Goal: Obtain resource: Download file/media

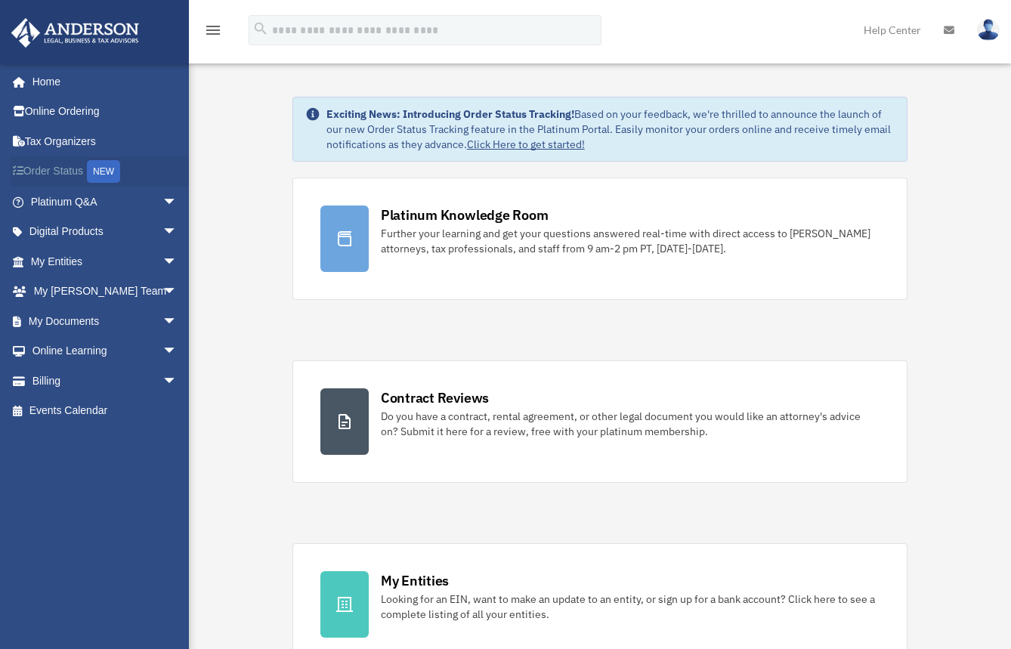
click at [57, 165] on link "Order Status NEW" at bounding box center [106, 171] width 190 height 31
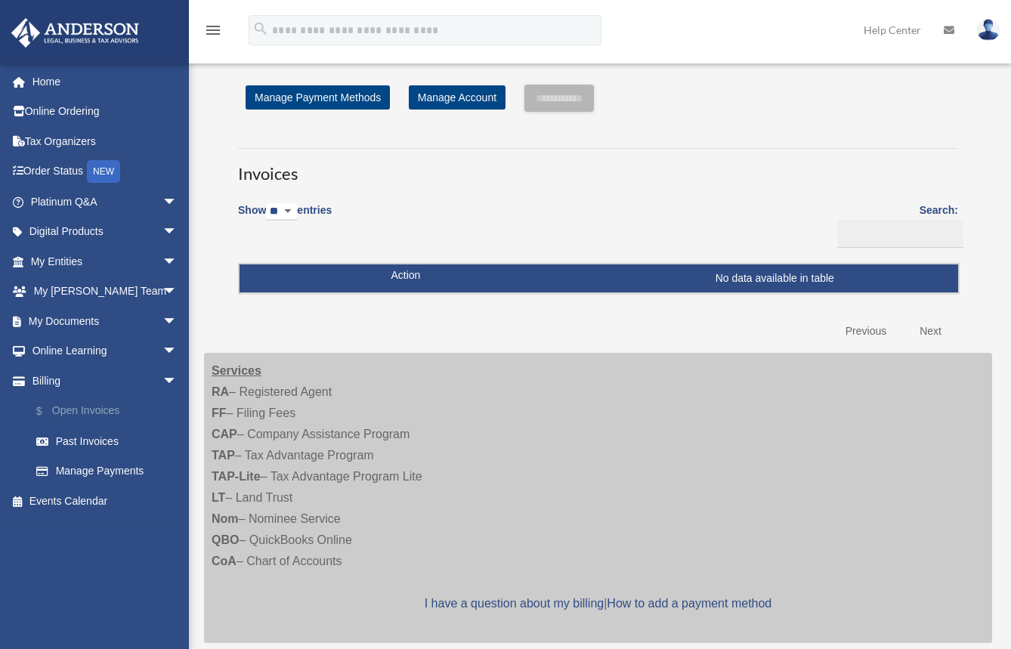
click at [56, 411] on link "$ Open Invoices" at bounding box center [110, 411] width 179 height 31
drag, startPoint x: 76, startPoint y: 282, endPoint x: 79, endPoint y: 273, distance: 9.3
click at [78, 282] on link "My Anderson Team arrow_drop_down" at bounding box center [106, 292] width 190 height 30
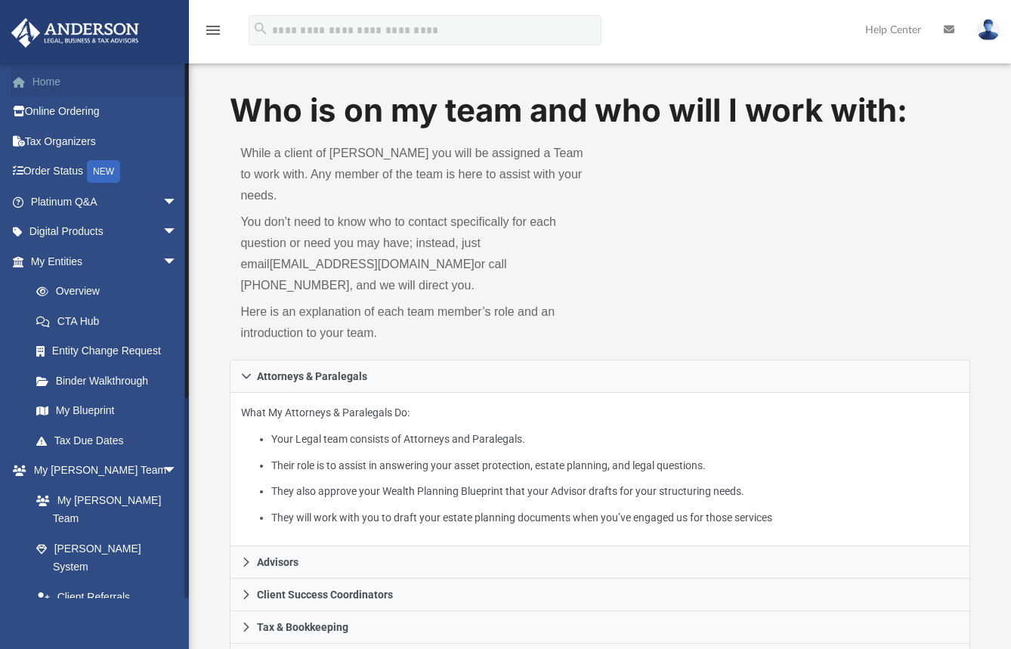
click at [39, 80] on link "Home" at bounding box center [106, 82] width 190 height 30
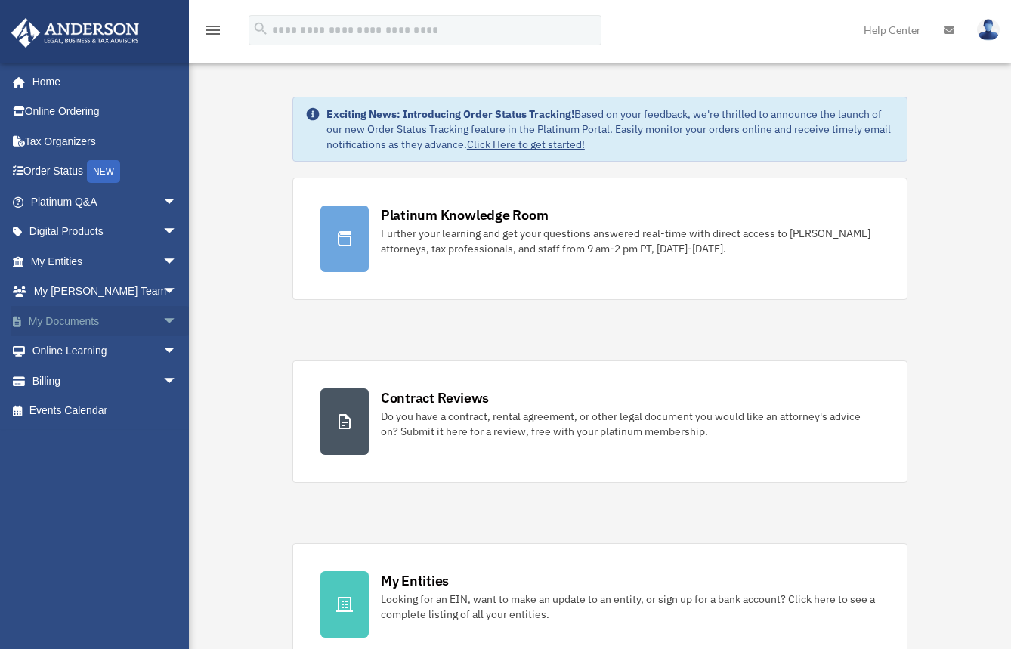
click at [162, 318] on span "arrow_drop_down" at bounding box center [177, 321] width 30 height 31
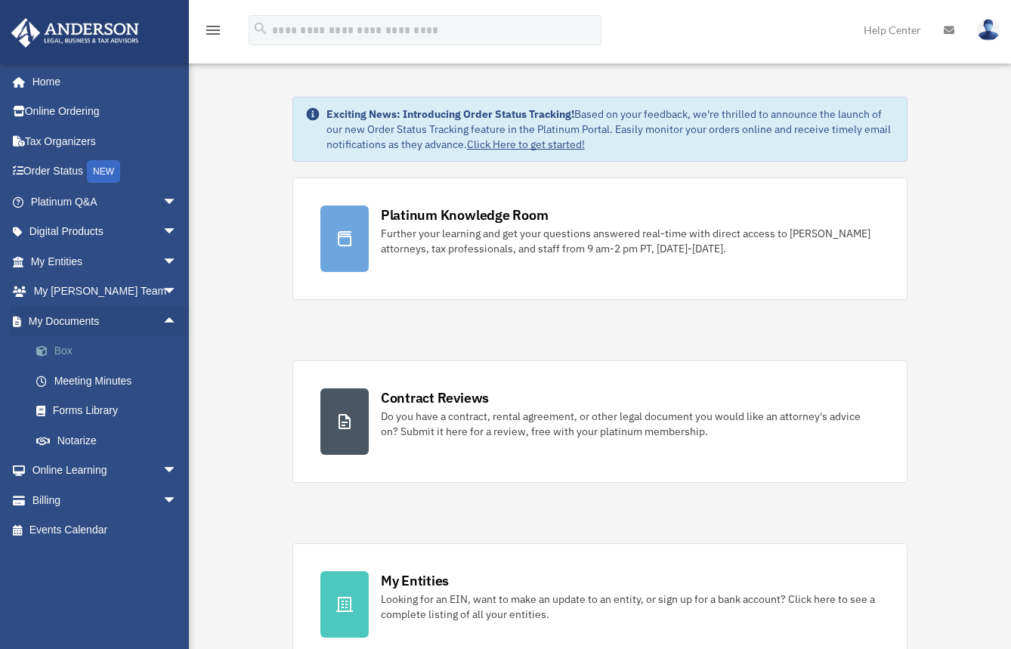
click at [64, 352] on link "Box" at bounding box center [110, 351] width 179 height 30
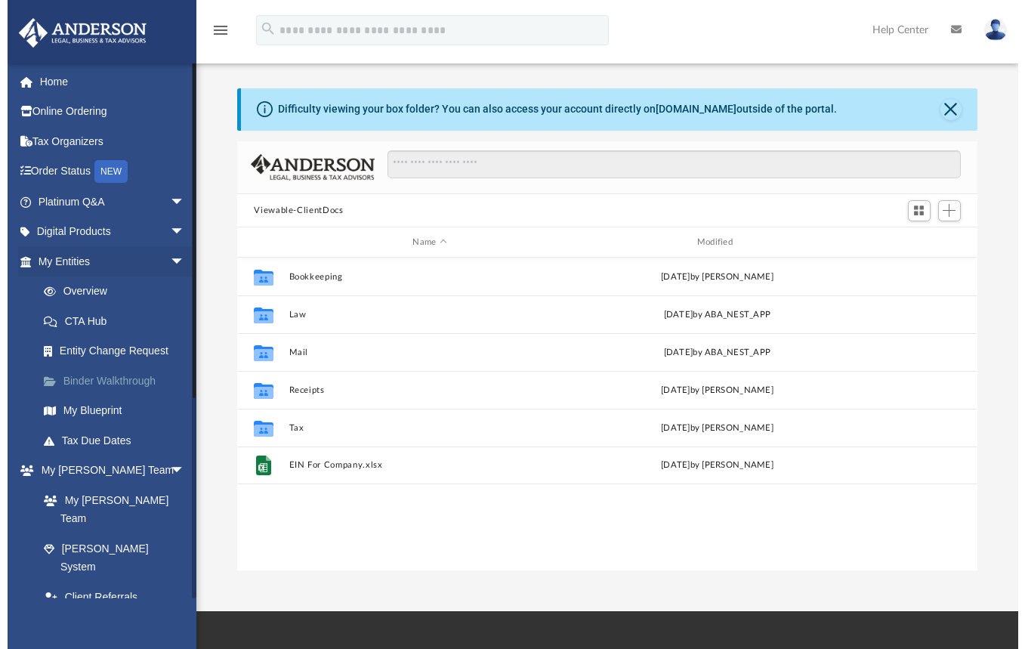
scroll to position [333, 729]
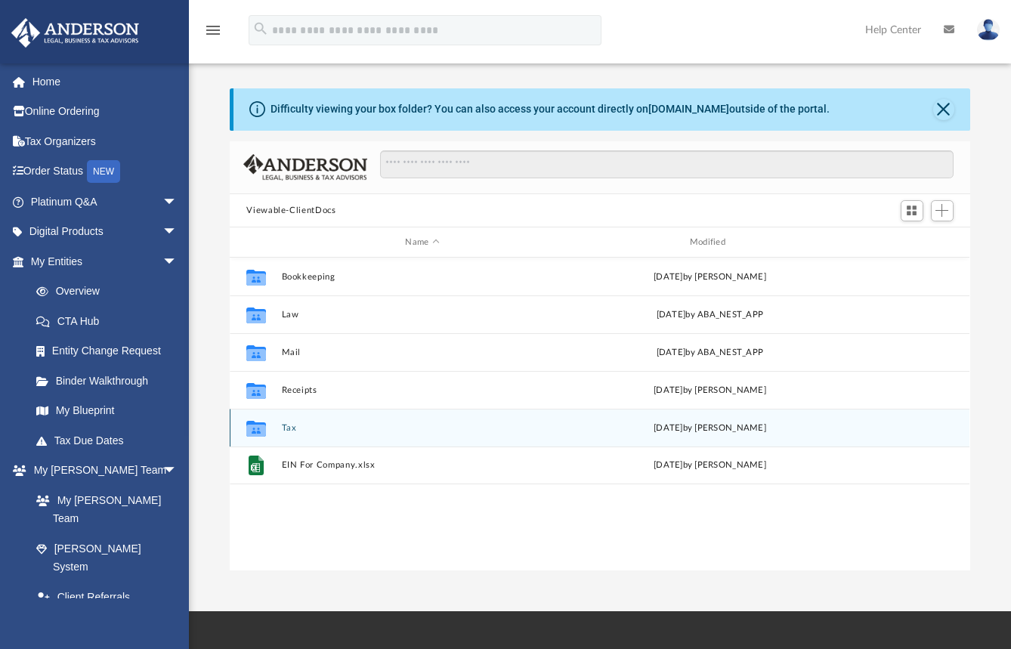
click at [255, 424] on icon "grid" at bounding box center [256, 429] width 20 height 16
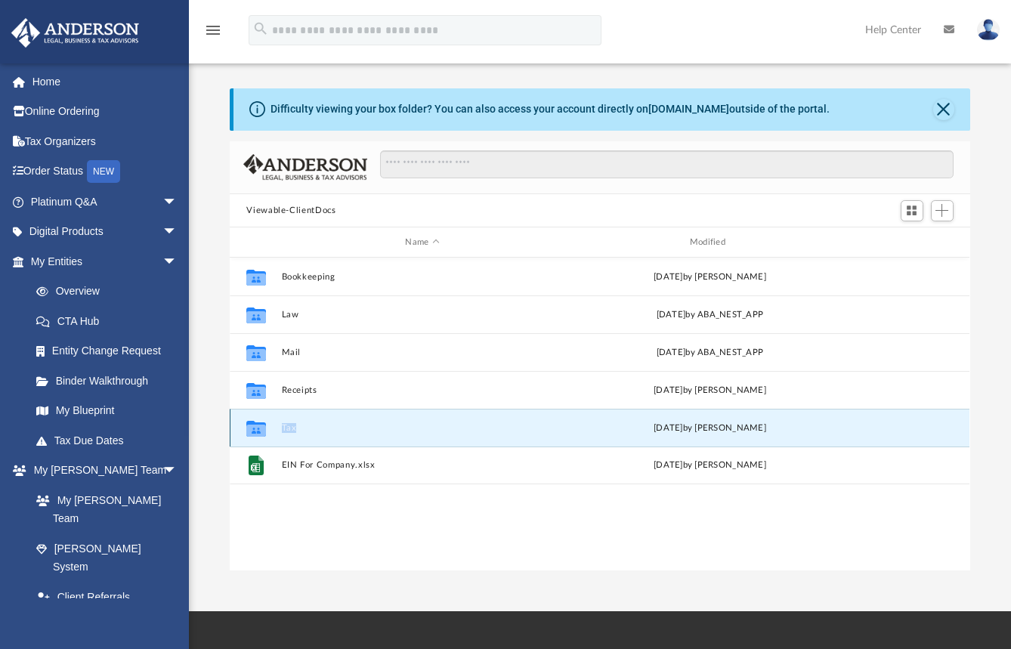
click at [255, 424] on icon "grid" at bounding box center [256, 429] width 20 height 16
click at [282, 425] on button "Tax" at bounding box center [422, 428] width 281 height 10
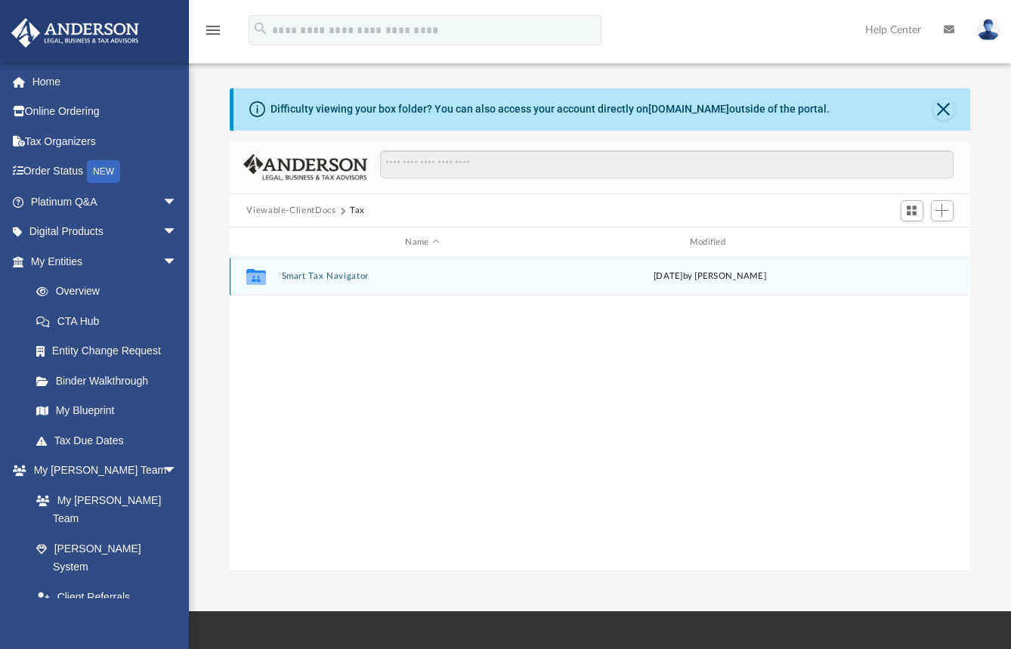
click at [333, 273] on button "Smart Tax Navigator" at bounding box center [422, 276] width 281 height 10
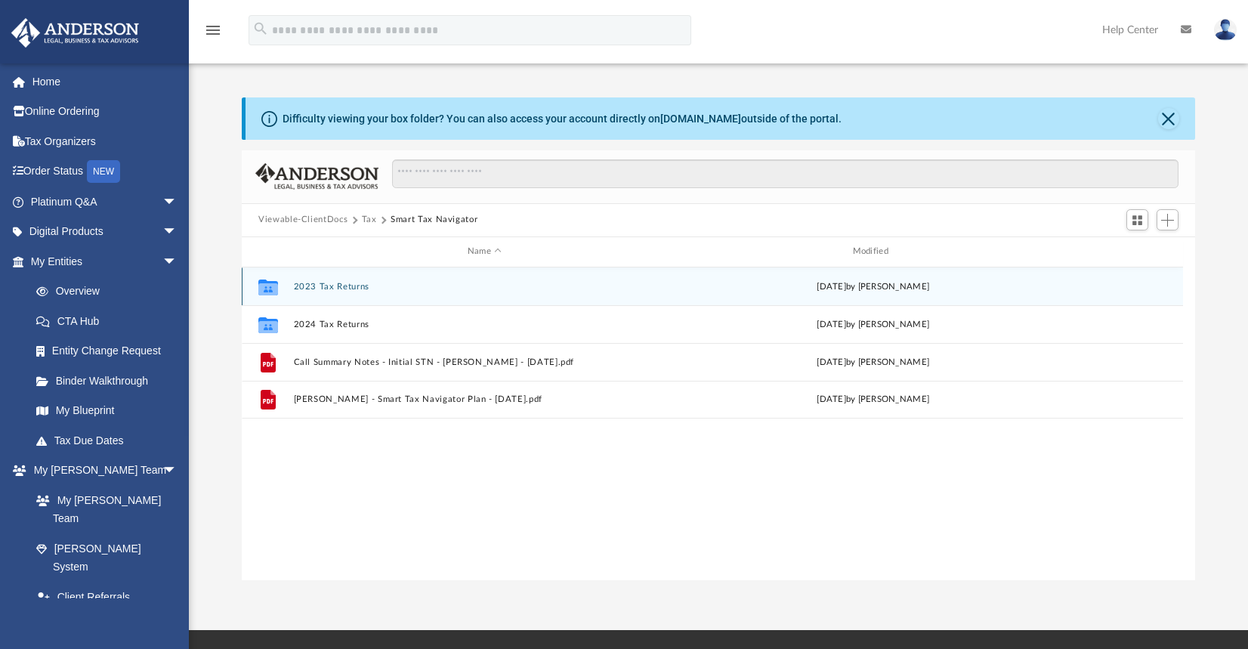
scroll to position [0, 0]
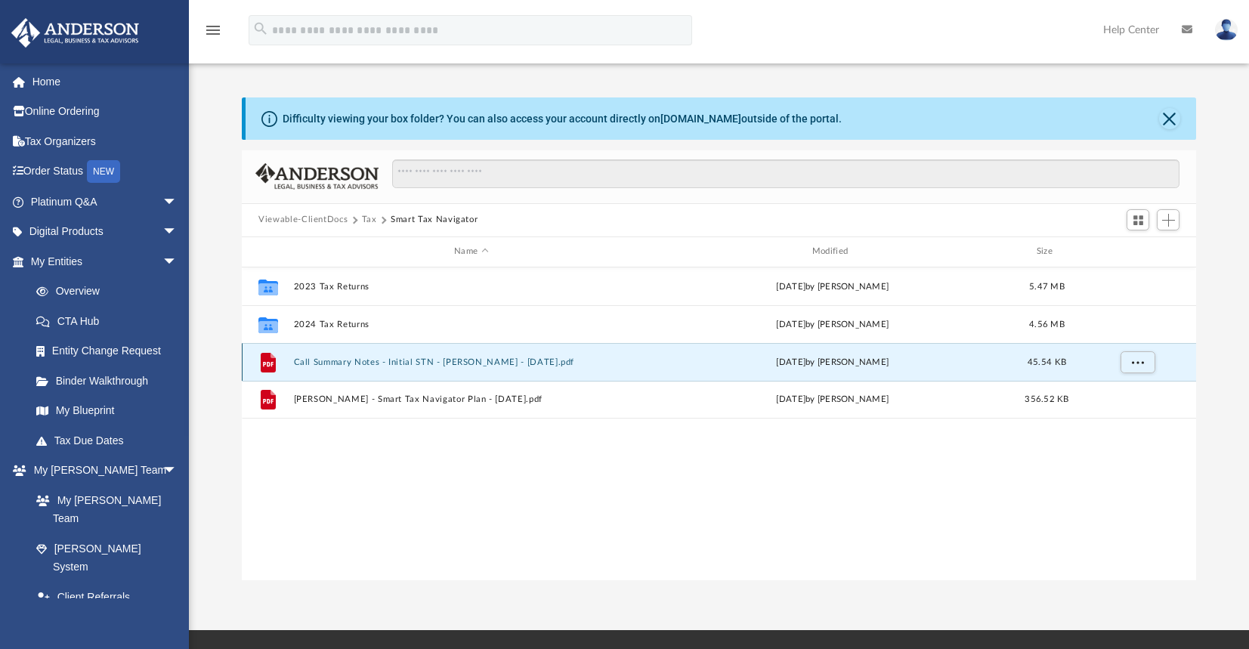
click at [453, 367] on button "Call Summary Notes - Initial STN - Dinesh Kumar - 08-01-2025.pdf" at bounding box center [471, 362] width 355 height 10
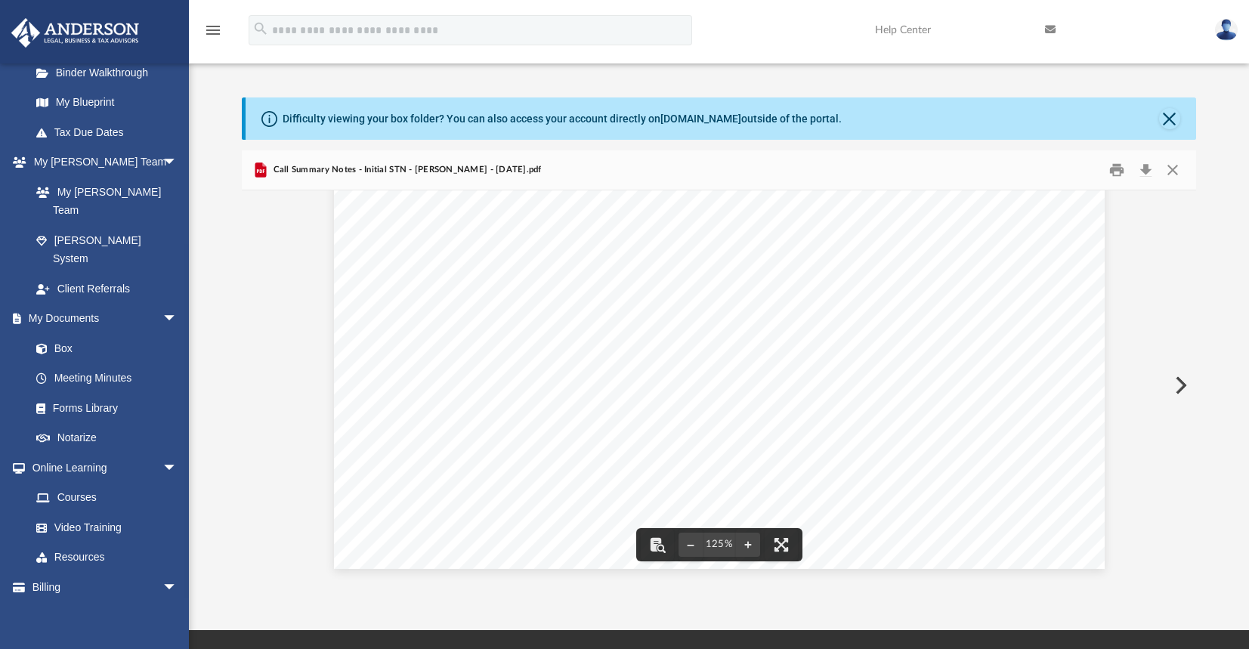
scroll to position [479, 0]
click at [1022, 110] on button "Close" at bounding box center [1169, 118] width 21 height 21
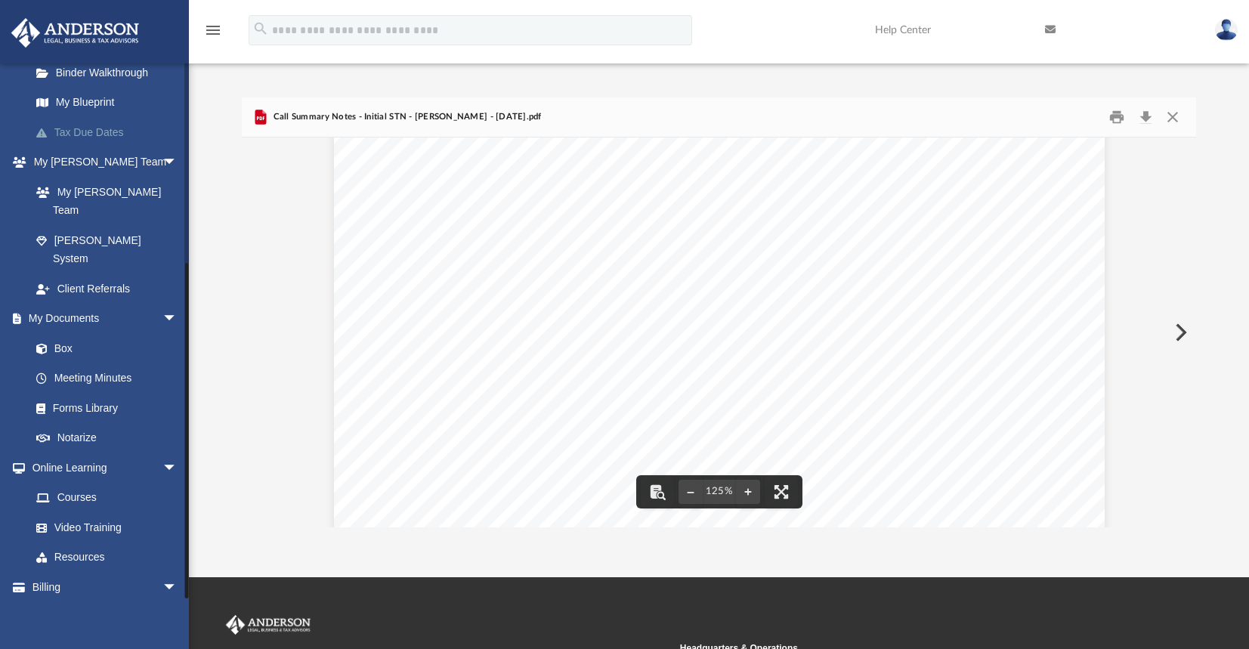
scroll to position [0, 0]
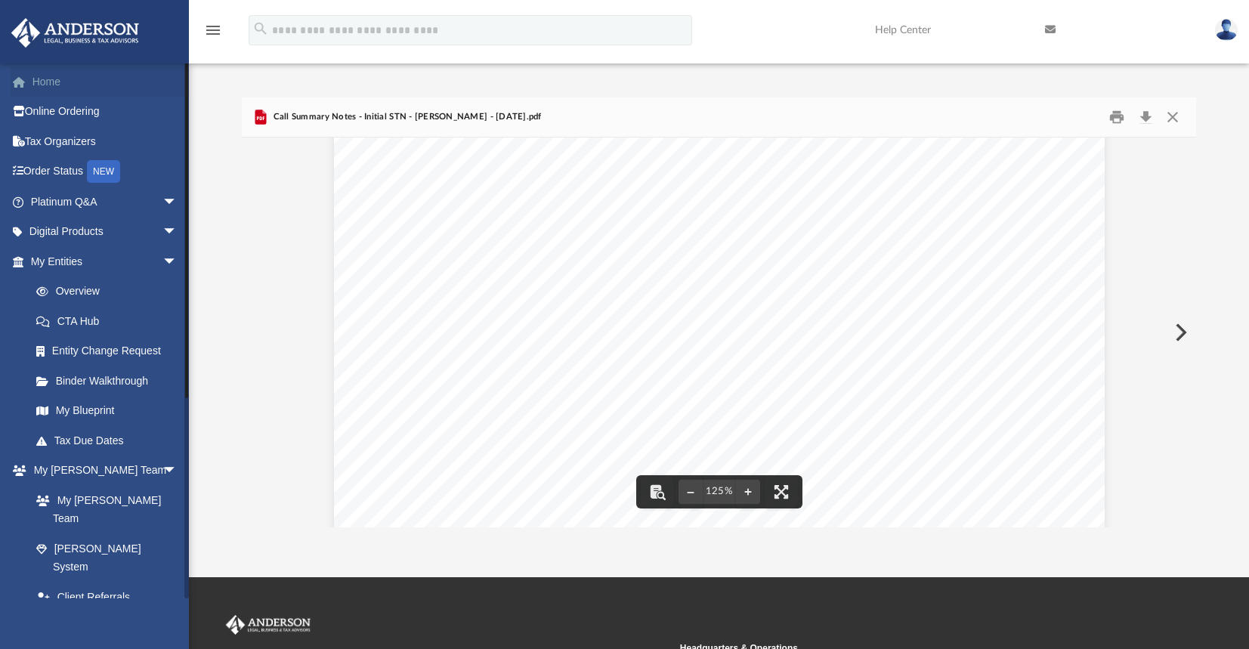
click at [45, 82] on link "Home" at bounding box center [106, 82] width 190 height 30
